Goal: Book appointment/travel/reservation

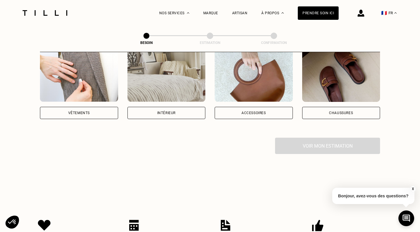
scroll to position [125, 0]
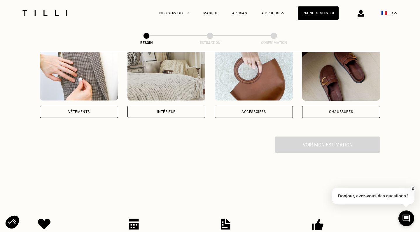
click at [111, 106] on div "Vêtements" at bounding box center [79, 112] width 78 height 12
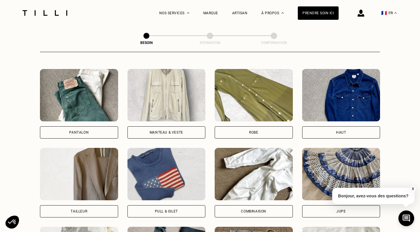
scroll to position [270, 0]
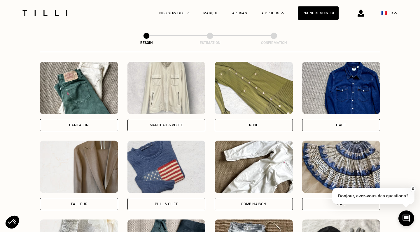
click at [351, 95] on img at bounding box center [341, 88] width 78 height 52
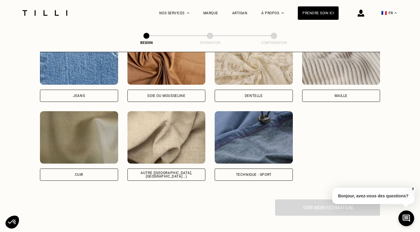
scroll to position [656, 0]
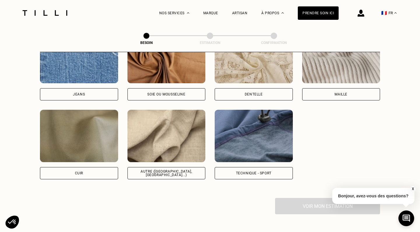
click at [171, 137] on img at bounding box center [166, 136] width 78 height 52
select select "FR"
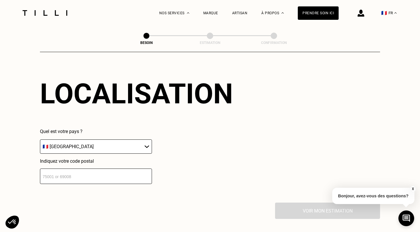
scroll to position [631, 0]
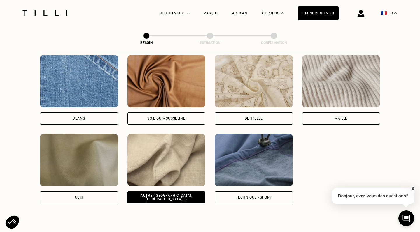
click at [358, 89] on img at bounding box center [341, 81] width 78 height 52
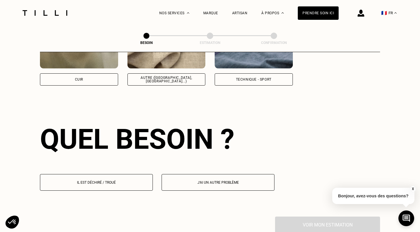
scroll to position [782, 0]
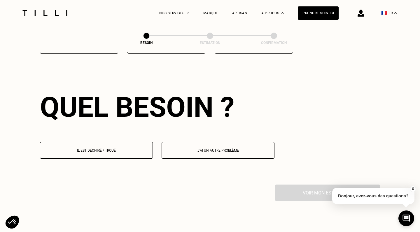
click at [137, 142] on button "Il est déchiré / troué" at bounding box center [96, 150] width 113 height 17
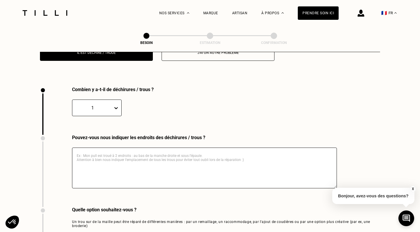
scroll to position [894, 0]
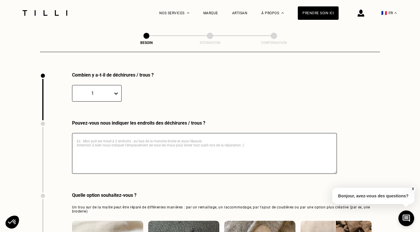
click at [105, 90] on div "1" at bounding box center [92, 93] width 41 height 7
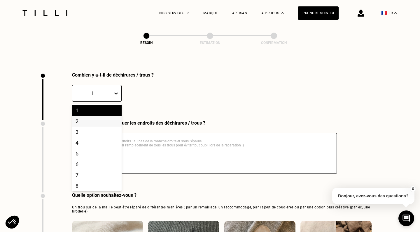
click at [166, 100] on div "Combien y a-t-il de déchirures / trous ? 2, 2 of 10. 10 results available. Use …" at bounding box center [169, 96] width 259 height 48
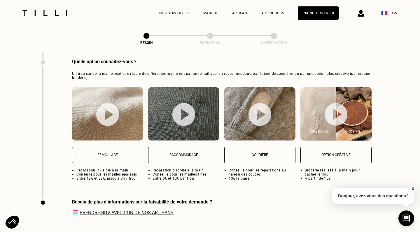
scroll to position [1028, 0]
click at [140, 210] on link "Prendre RDV avec l‘un de nos artisans" at bounding box center [127, 213] width 94 height 6
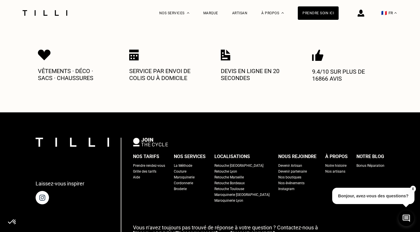
scroll to position [1304, 0]
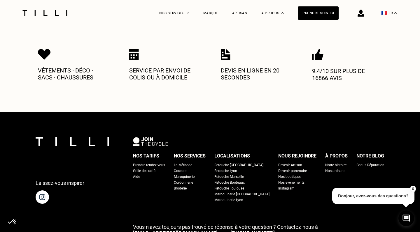
click at [278, 174] on div "Nos boutiques" at bounding box center [289, 177] width 23 height 6
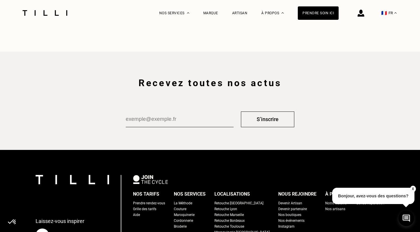
scroll to position [965, 0]
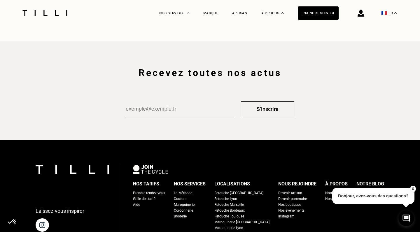
click at [237, 201] on div "Retouche Lyon" at bounding box center [225, 199] width 23 height 6
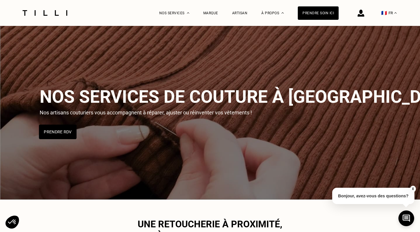
click at [73, 134] on button "Prendre RDV" at bounding box center [58, 132] width 38 height 15
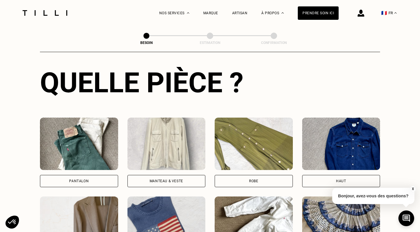
scroll to position [230, 0]
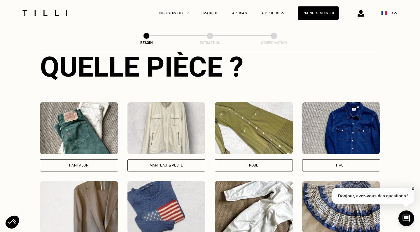
click at [343, 160] on div "Haut" at bounding box center [341, 166] width 78 height 12
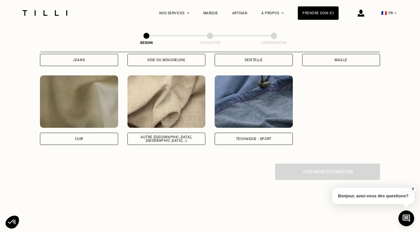
scroll to position [705, 0]
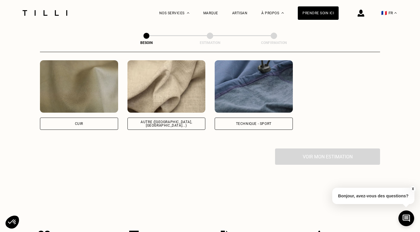
click at [182, 124] on div "Quelle matière ? Certaines matières nécessitent un savoir-faire et des outils s…" at bounding box center [210, 10] width 340 height 275
click at [182, 120] on div "Autre ([GEOGRAPHIC_DATA], [GEOGRAPHIC_DATA]...)" at bounding box center [166, 123] width 68 height 7
select select "FR"
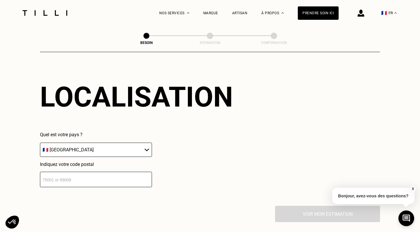
scroll to position [795, 0]
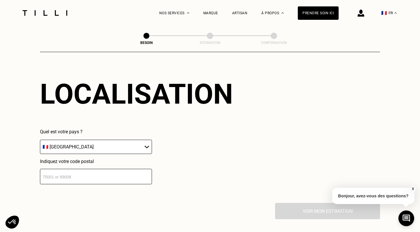
click at [86, 171] on input "number" at bounding box center [96, 176] width 112 height 15
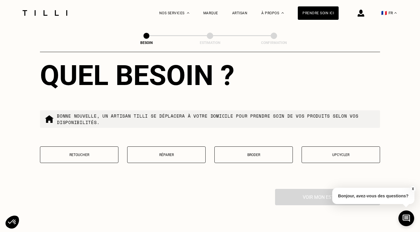
scroll to position [959, 0]
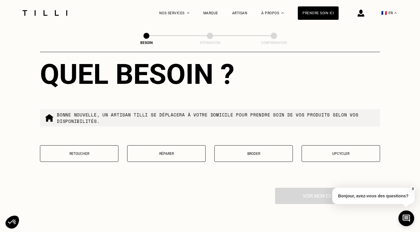
type input "69007"
click at [354, 146] on button "Upcycler" at bounding box center [341, 154] width 78 height 17
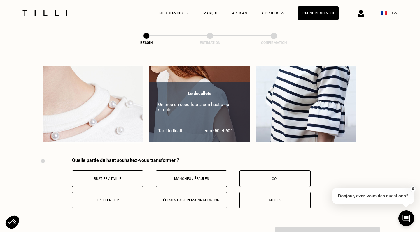
scroll to position [1135, 0]
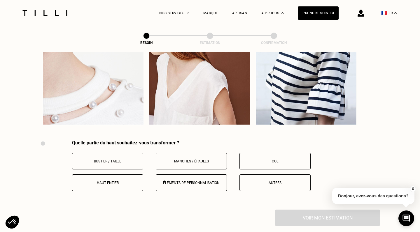
click at [204, 159] on button "Manches / Épaules" at bounding box center [191, 161] width 71 height 17
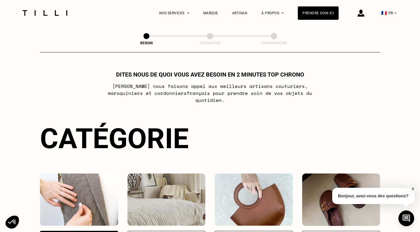
scroll to position [0, 0]
